Goal: Task Accomplishment & Management: Manage account settings

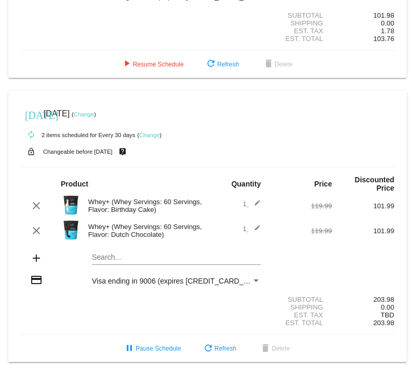
scroll to position [203, 0]
click at [94, 111] on link "Change" at bounding box center [84, 114] width 20 height 6
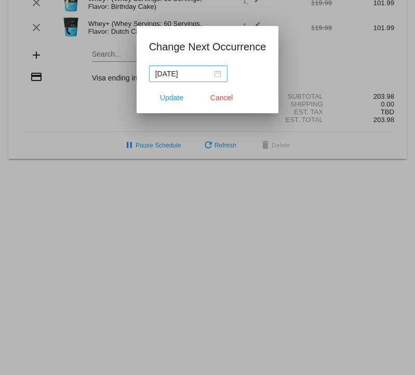
click at [213, 75] on div "[DATE]" at bounding box center [188, 73] width 66 height 11
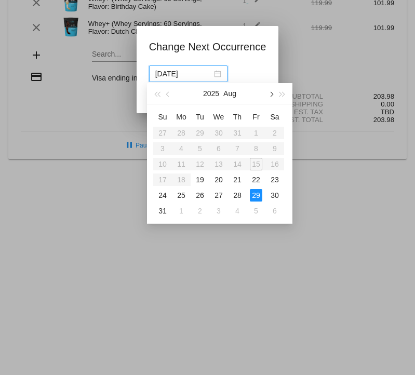
click at [271, 92] on button "button" at bounding box center [270, 93] width 11 height 21
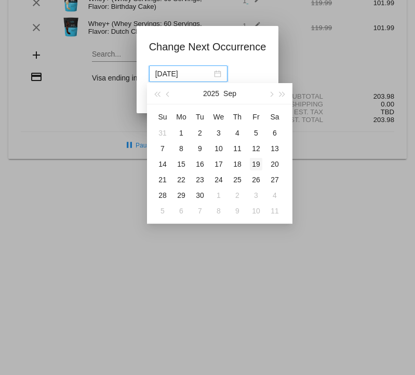
click at [259, 163] on div "19" at bounding box center [256, 164] width 12 height 12
type input "[DATE]"
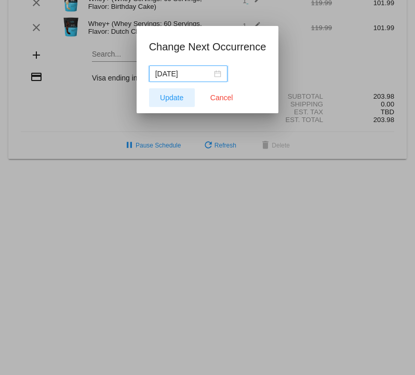
click at [163, 98] on span "Update" at bounding box center [171, 97] width 23 height 8
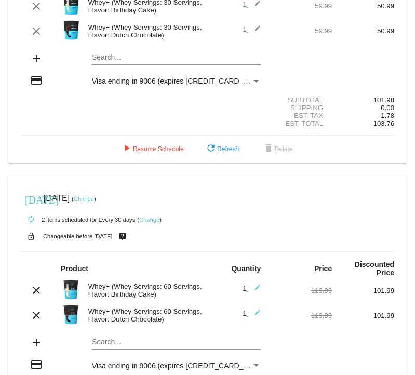
scroll to position [98, 0]
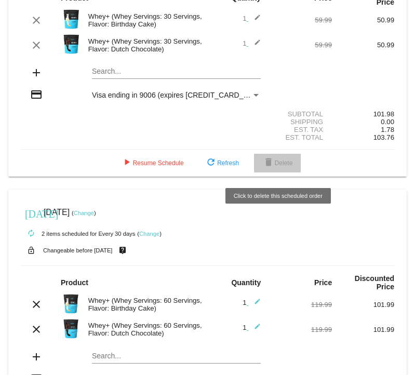
click at [287, 164] on span "delete Delete" at bounding box center [277, 162] width 31 height 7
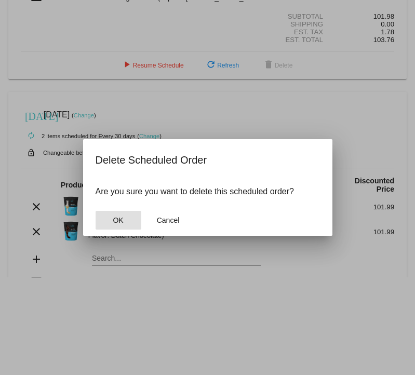
click at [120, 221] on span "OK" at bounding box center [118, 220] width 10 height 8
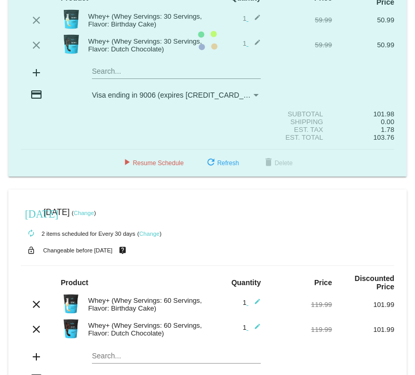
scroll to position [0, 0]
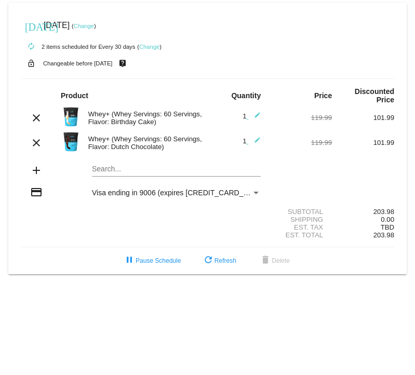
click at [154, 45] on link "Change" at bounding box center [149, 47] width 20 height 6
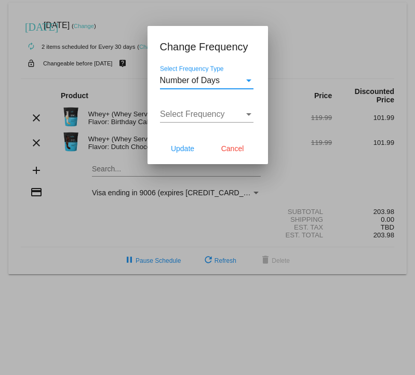
click at [190, 88] on div "Number of Days Select Frequency Type" at bounding box center [206, 76] width 93 height 23
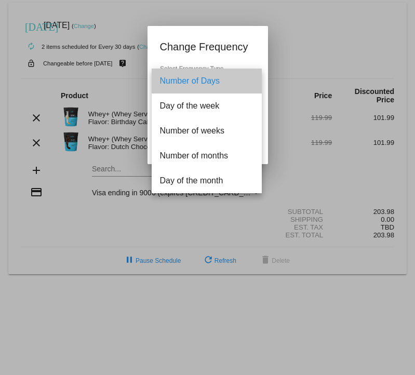
click at [190, 88] on span "Number of Days" at bounding box center [206, 81] width 93 height 25
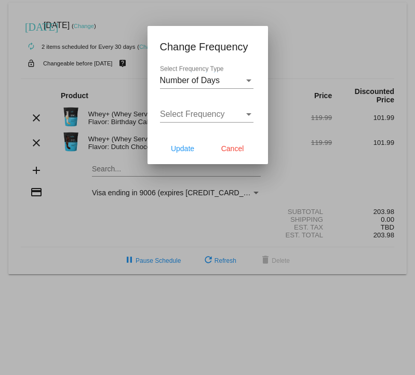
click at [190, 89] on div at bounding box center [206, 88] width 93 height 1
click at [187, 80] on span "Number of Days" at bounding box center [190, 80] width 60 height 9
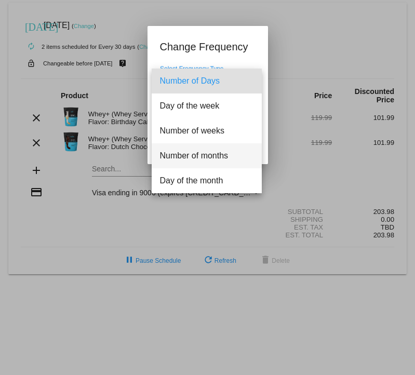
click at [179, 166] on span "Number of months" at bounding box center [206, 155] width 93 height 25
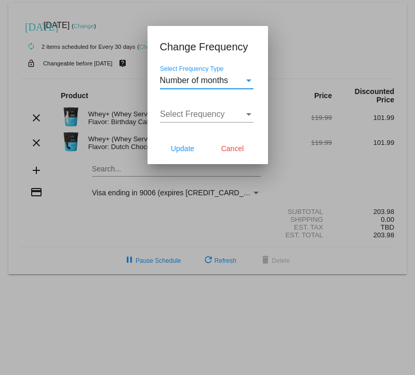
click at [184, 111] on span "Select Frequency" at bounding box center [192, 114] width 65 height 9
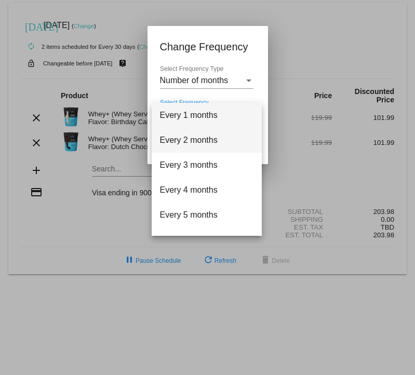
click at [180, 138] on span "Every 2 months" at bounding box center [206, 140] width 93 height 25
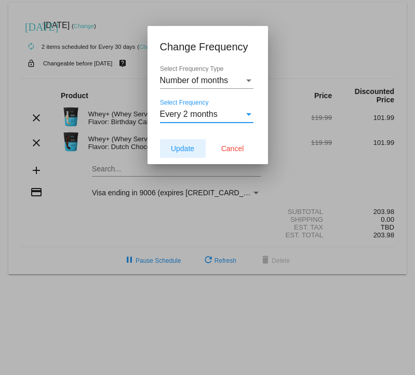
click at [187, 147] on span "Update" at bounding box center [182, 148] width 23 height 8
